Goal: Task Accomplishment & Management: Use online tool/utility

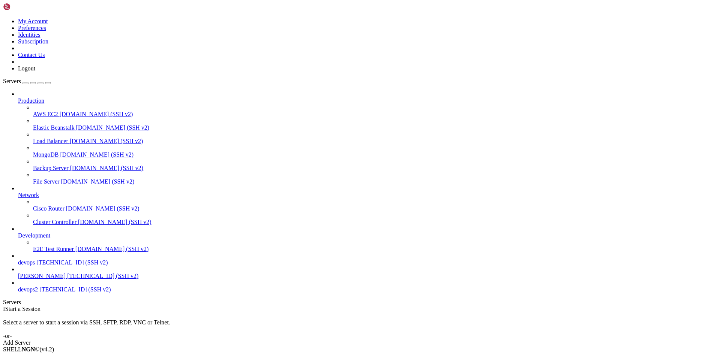
click at [400, 340] on div "Add Server" at bounding box center [360, 343] width 714 height 7
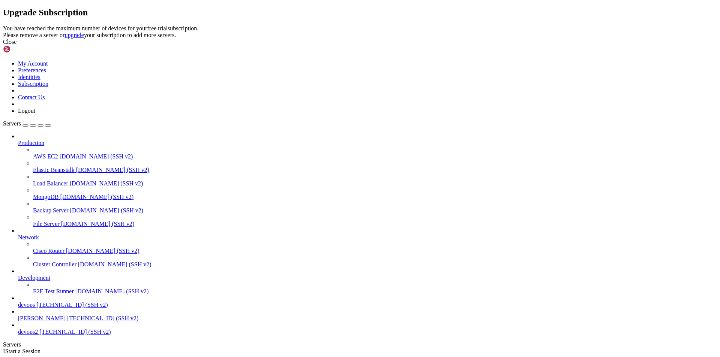
click at [450, 45] on div "Close" at bounding box center [360, 42] width 714 height 7
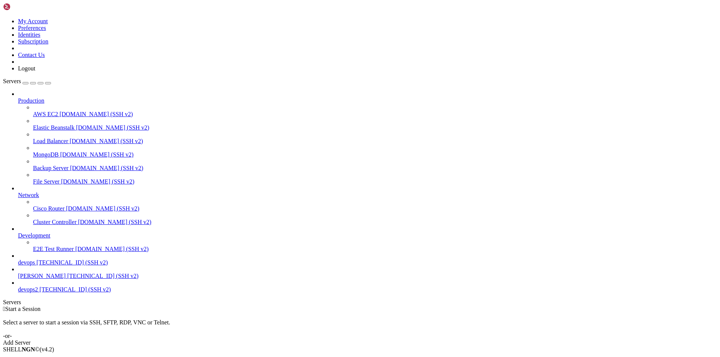
click at [392, 340] on link "Add Server" at bounding box center [360, 343] width 714 height 7
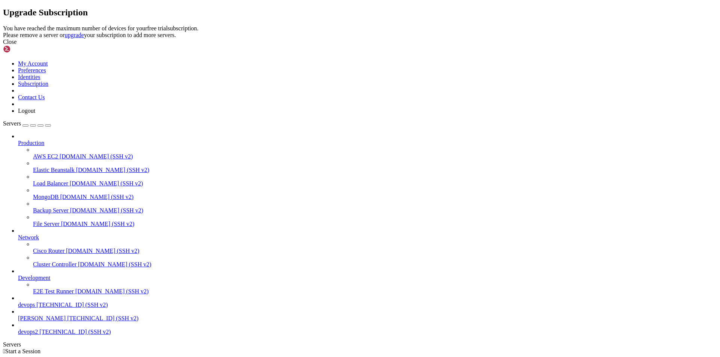
click at [437, 45] on div "Close" at bounding box center [360, 42] width 714 height 7
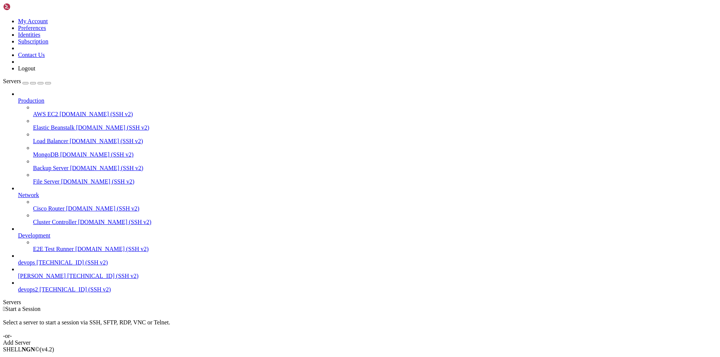
click at [37, 293] on span "devops2" at bounding box center [28, 289] width 20 height 6
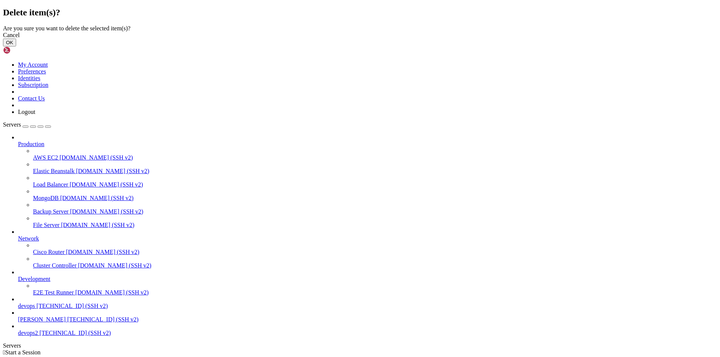
click at [16, 46] on button "OK" at bounding box center [9, 43] width 13 height 8
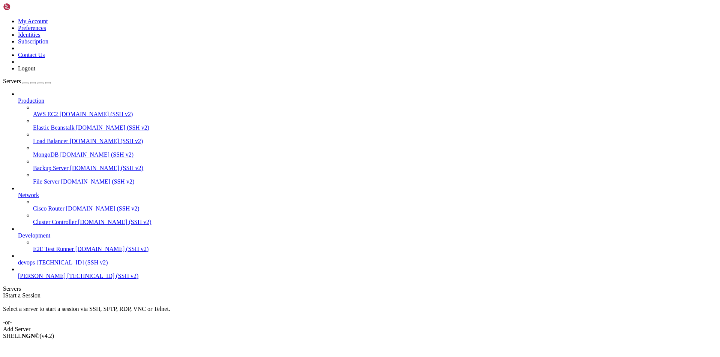
click at [35, 266] on span "devops" at bounding box center [26, 262] width 17 height 6
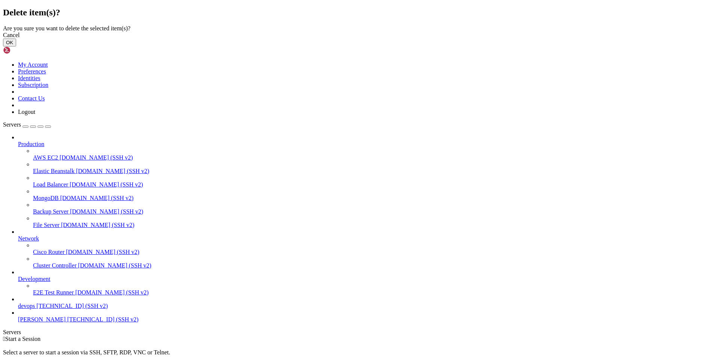
click at [16, 46] on button "OK" at bounding box center [9, 43] width 13 height 8
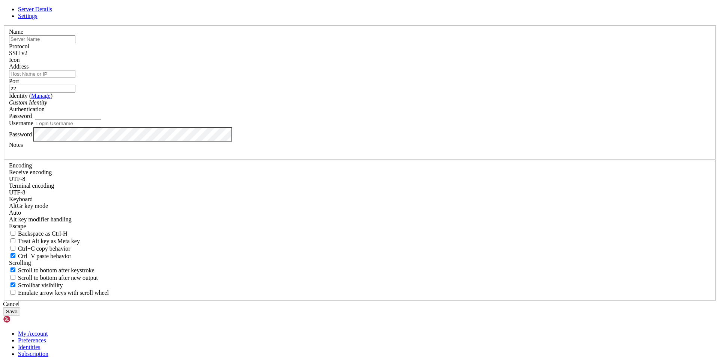
click at [75, 43] on input "text" at bounding box center [42, 39] width 66 height 8
type input "[TECHNICAL_ID]"
click at [75, 78] on input "Address" at bounding box center [42, 74] width 66 height 8
paste input "[TECHNICAL_ID]"
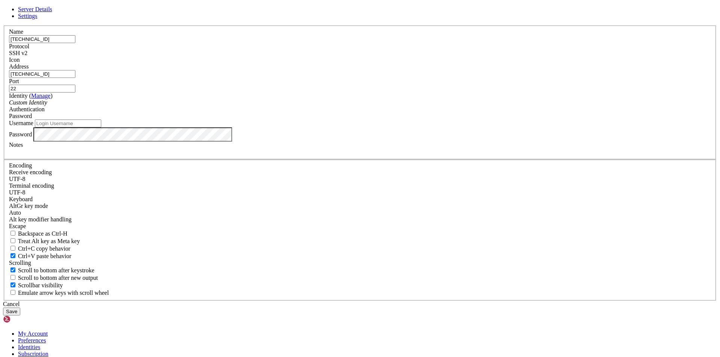
type input "[TECHNICAL_ID]"
click at [20, 308] on button "Save" at bounding box center [11, 312] width 17 height 8
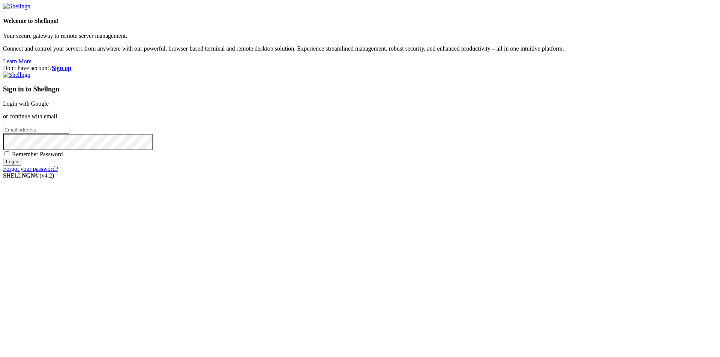
click at [49, 107] on link "Login with Google" at bounding box center [26, 103] width 46 height 6
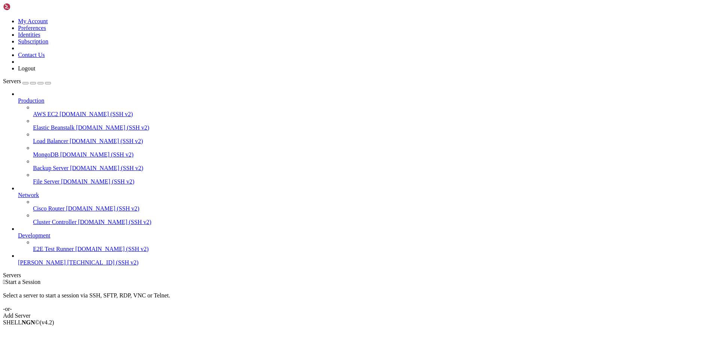
click at [419, 313] on div "Add Server" at bounding box center [360, 316] width 714 height 7
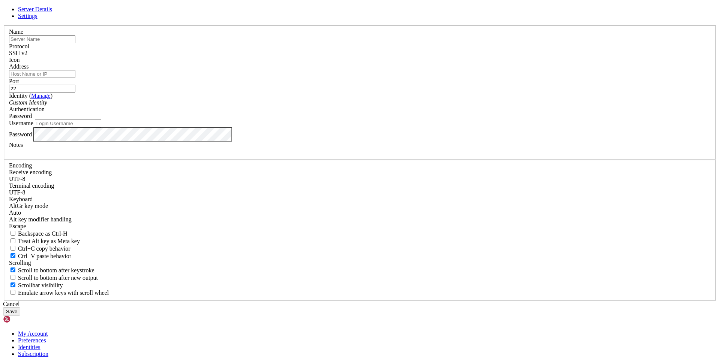
click at [75, 78] on input "Address" at bounding box center [42, 74] width 66 height 8
paste input "[TECHNICAL_ID]"
type input "[TECHNICAL_ID]"
click at [101, 127] on input "Username" at bounding box center [68, 124] width 66 height 8
click at [75, 43] on input "text" at bounding box center [42, 39] width 66 height 8
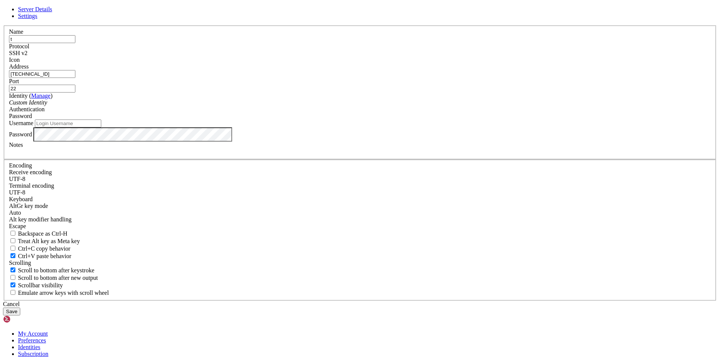
type input "t"
click at [101, 127] on input "Username" at bounding box center [68, 124] width 66 height 8
type input "t"
type input "root"
click at [20, 308] on button "Save" at bounding box center [11, 312] width 17 height 8
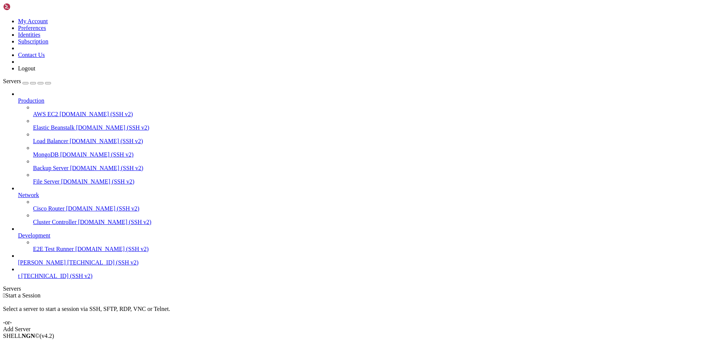
click at [19, 279] on span "t" at bounding box center [18, 276] width 1 height 6
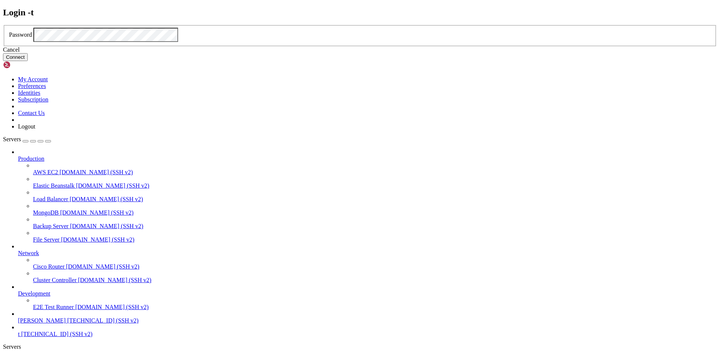
click button "Connect" at bounding box center [15, 57] width 25 height 8
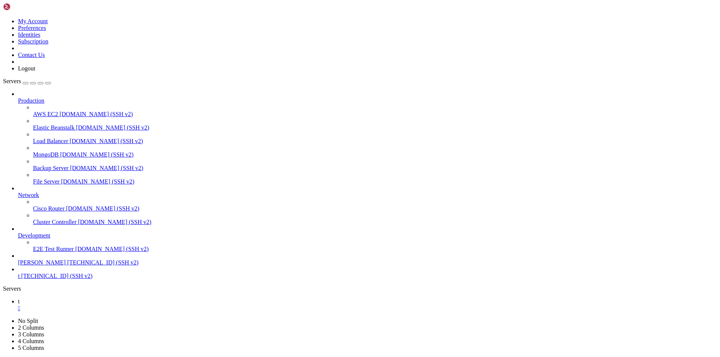
scroll to position [248, 0]
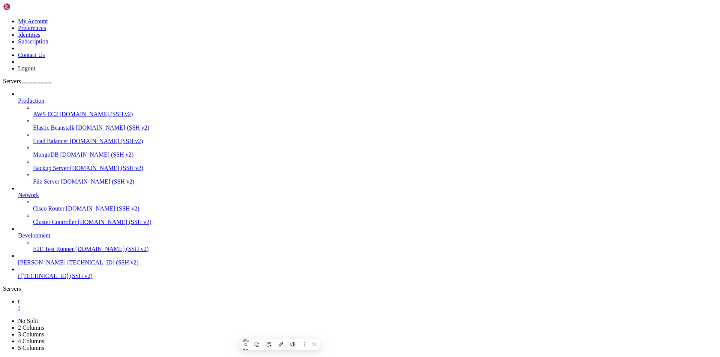
scroll to position [624, 0]
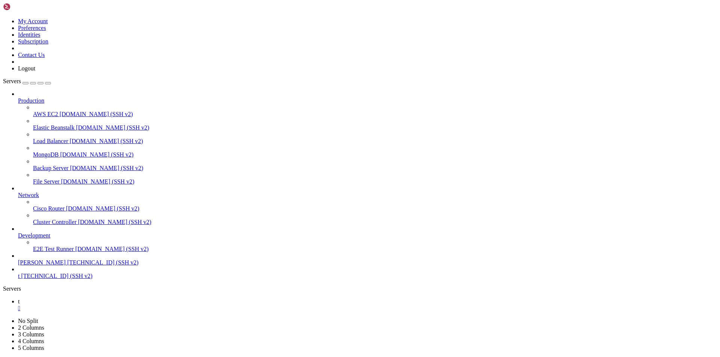
drag, startPoint x: 9, startPoint y: 584, endPoint x: 6, endPoint y: 438, distance: 146.2
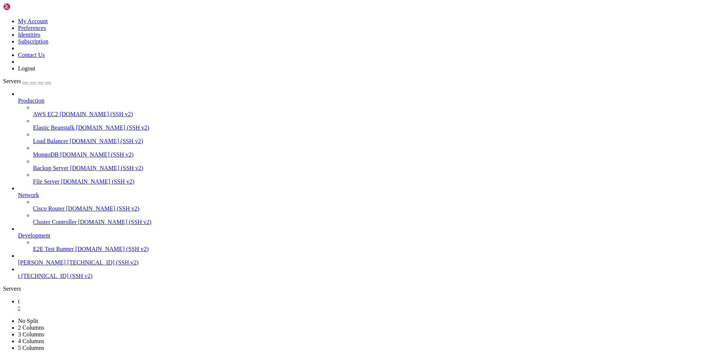
scroll to position [1778, 0]
drag, startPoint x: 196, startPoint y: 676, endPoint x: 169, endPoint y: 664, distance: 29.2
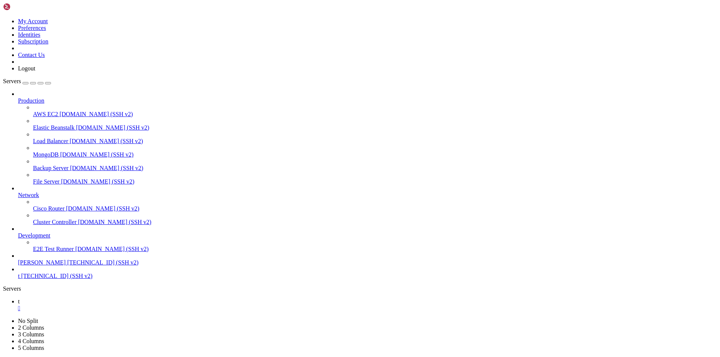
scroll to position [1931, 0]
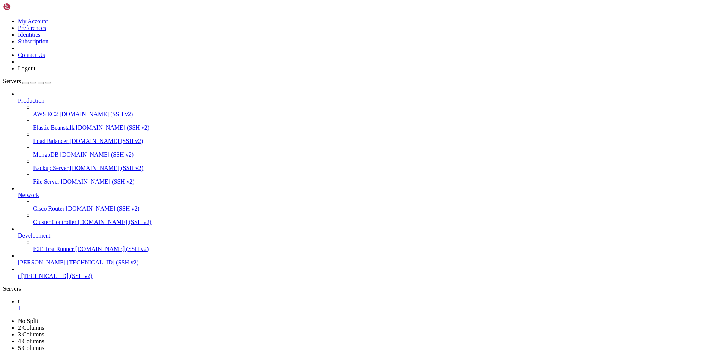
scroll to position [2255, 0]
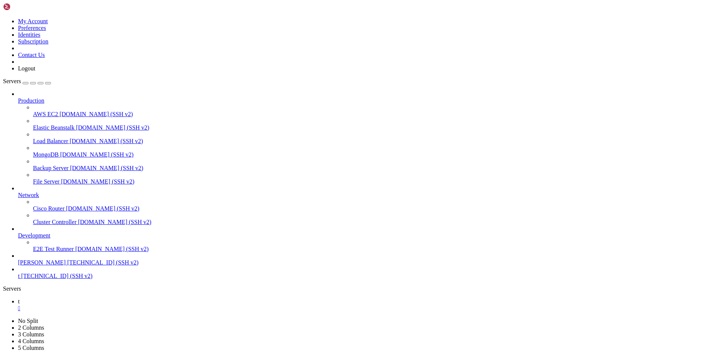
drag, startPoint x: 60, startPoint y: 641, endPoint x: 12, endPoint y: 492, distance: 156.2
